Goal: Find specific page/section: Find specific page/section

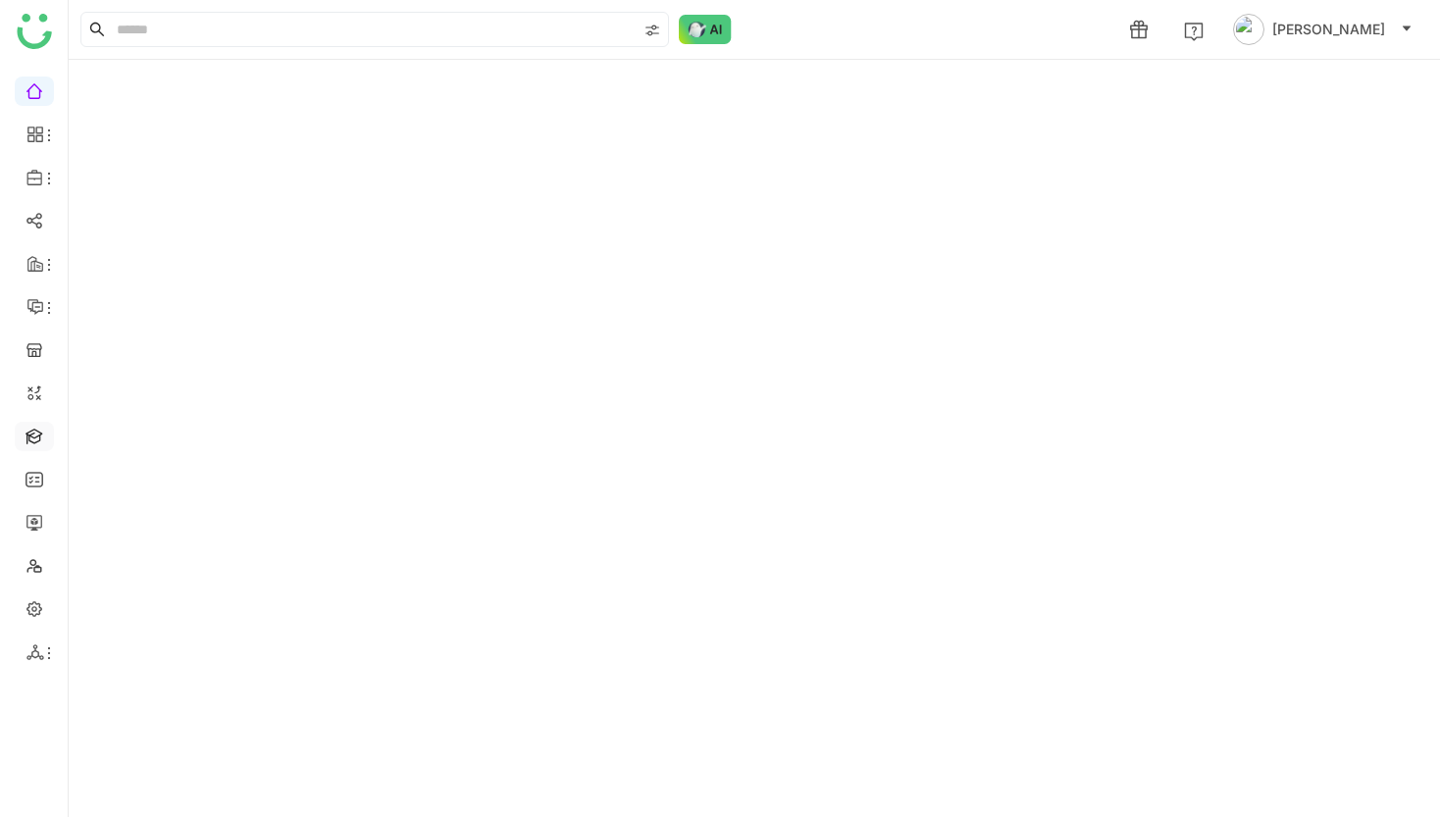
click at [35, 439] on link at bounding box center [35, 435] width 18 height 17
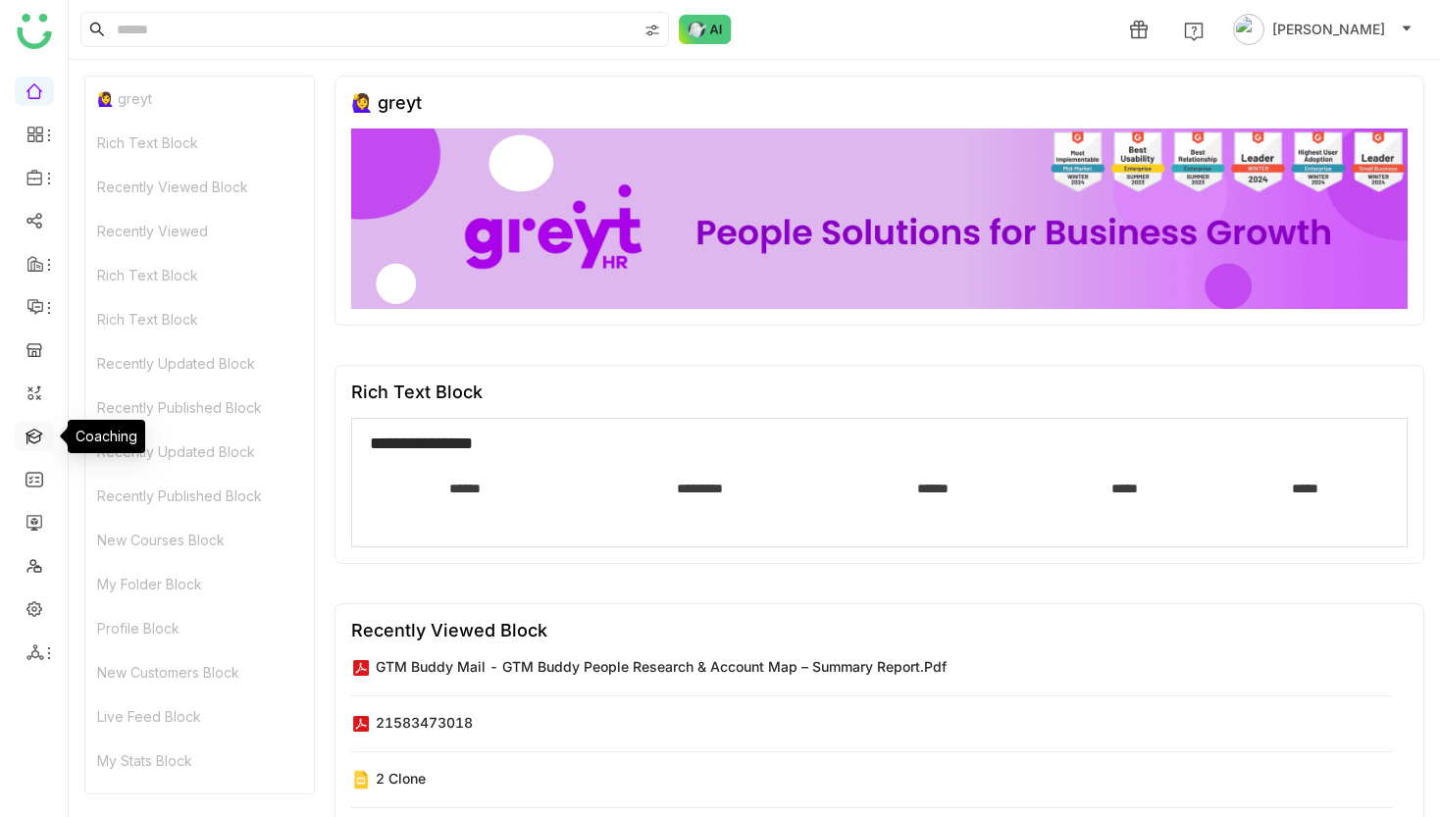
click at [33, 440] on link at bounding box center [35, 435] width 18 height 17
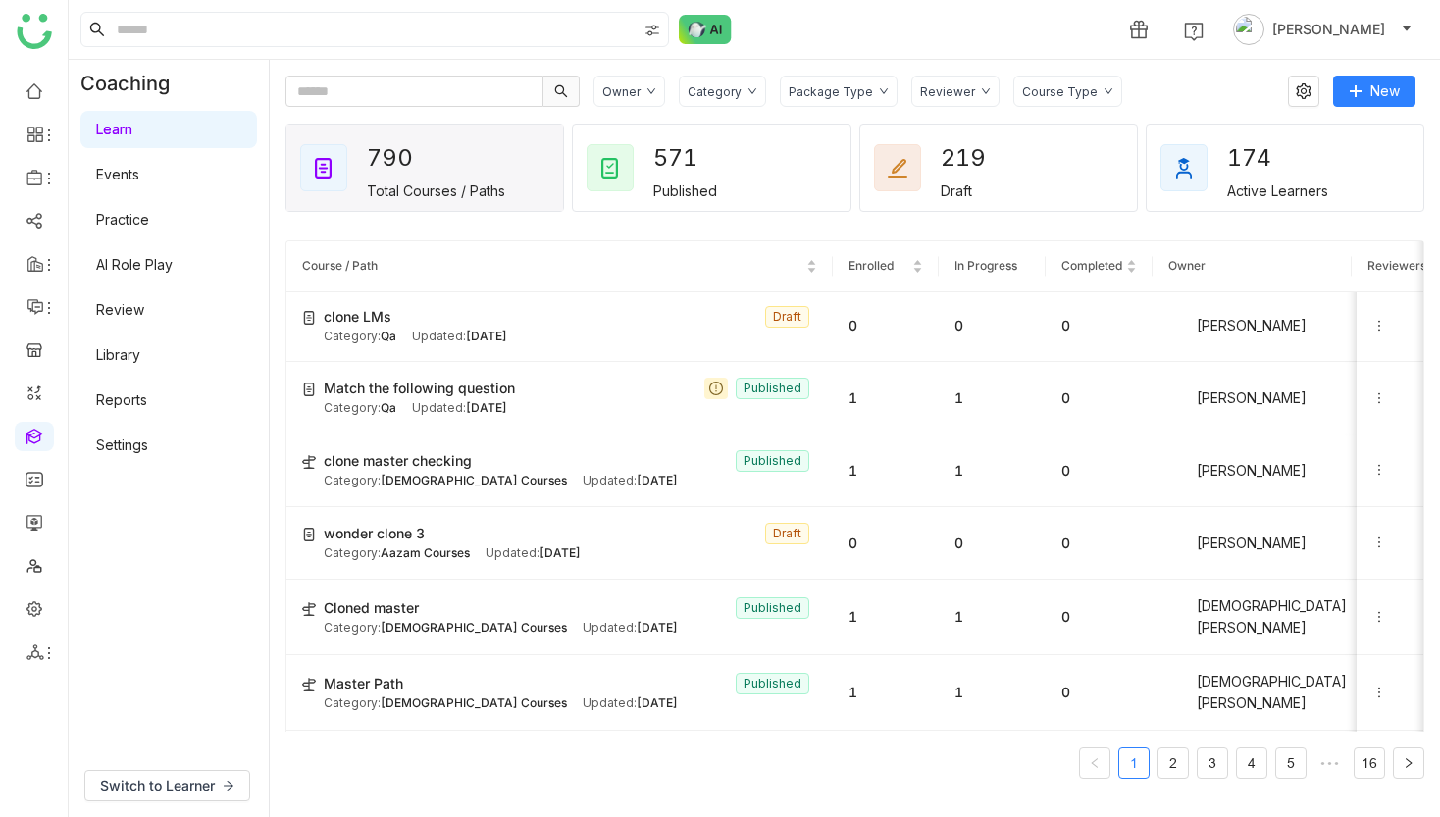
scroll to position [2366, 0]
click at [177, 784] on span "Switch to Learner" at bounding box center [157, 786] width 115 height 22
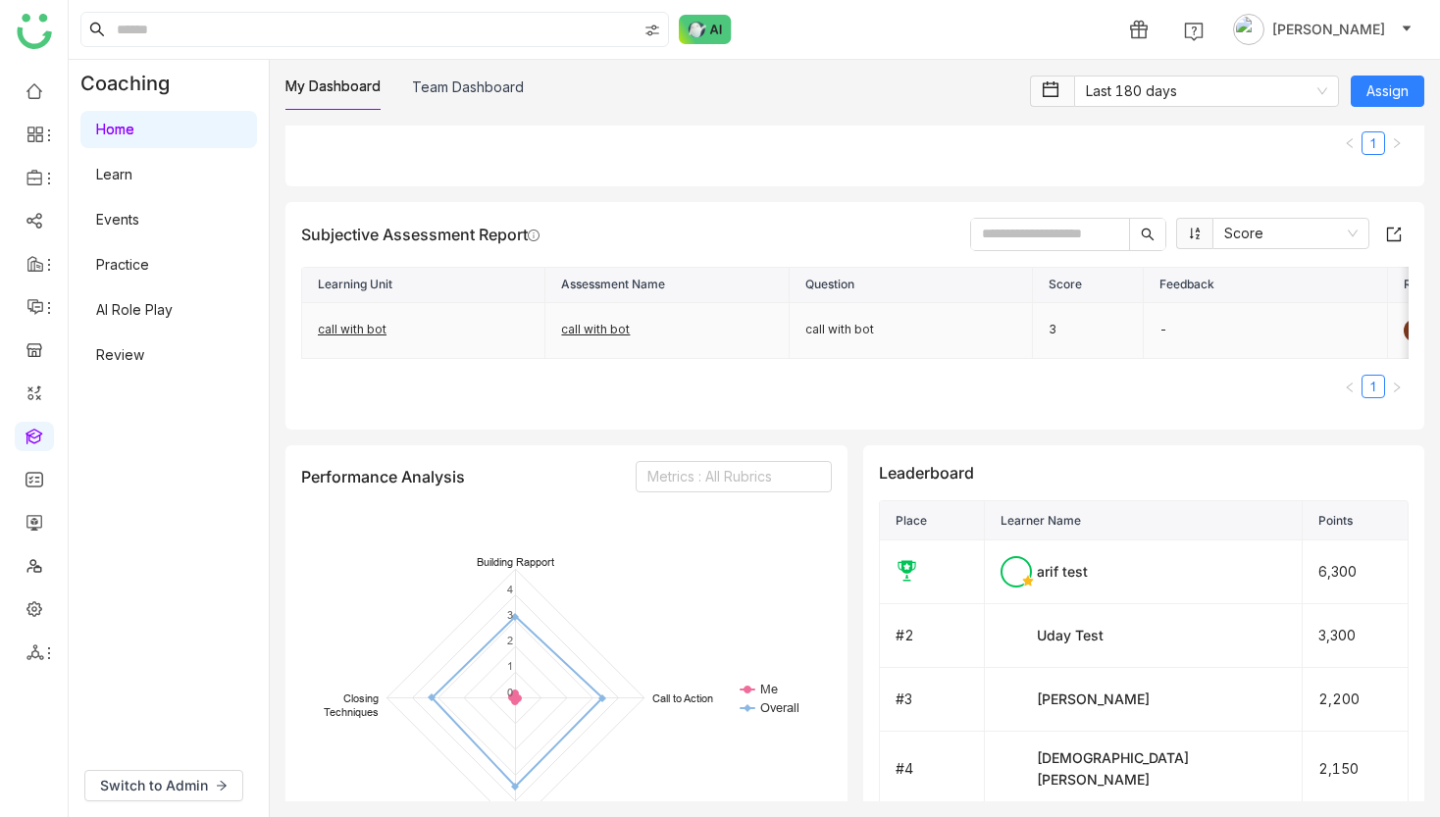
scroll to position [931, 0]
click at [494, 95] on link "Team Dashboard" at bounding box center [468, 86] width 112 height 17
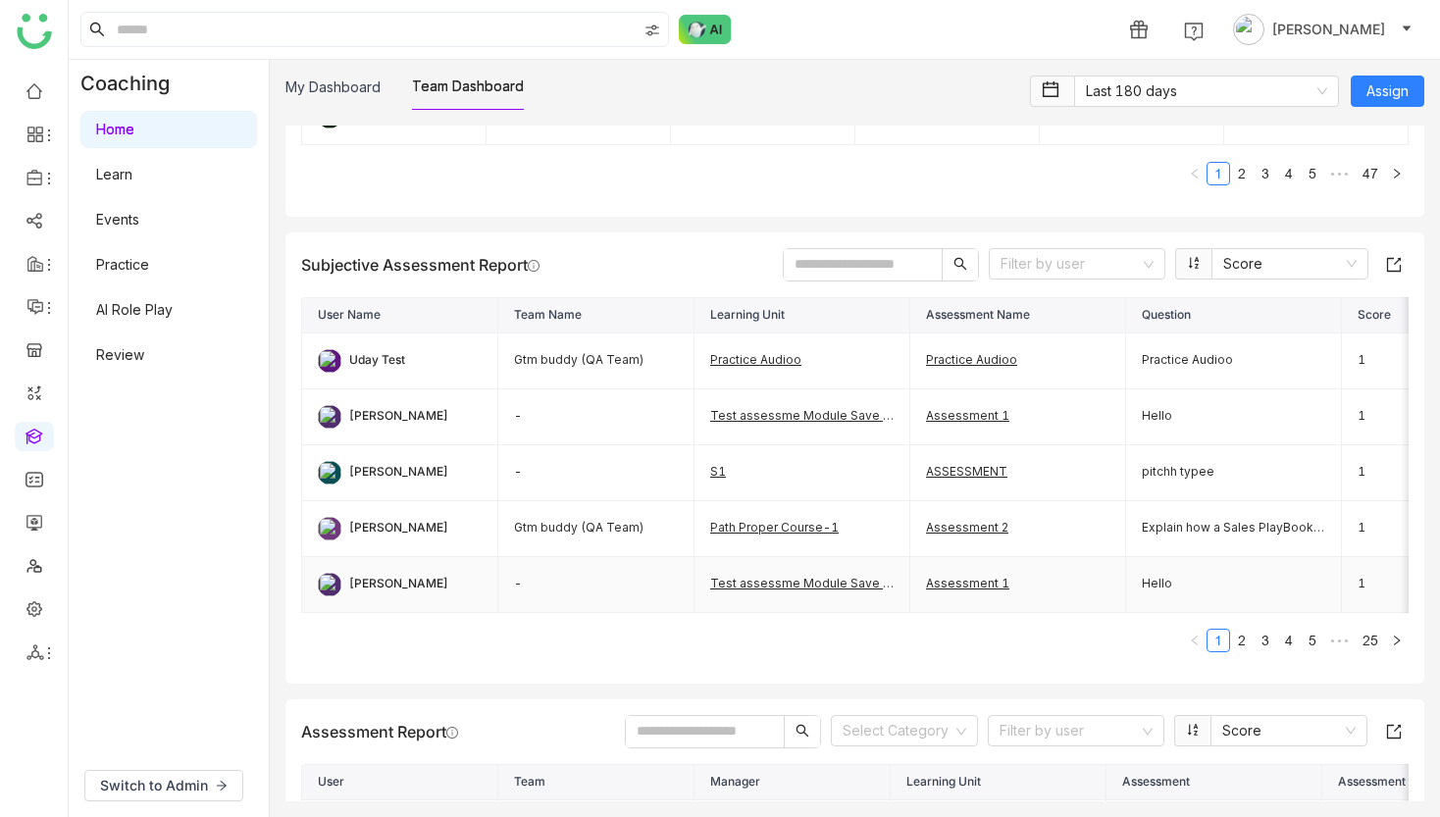
scroll to position [1254, 0]
